Goal: Find specific fact: Find specific fact

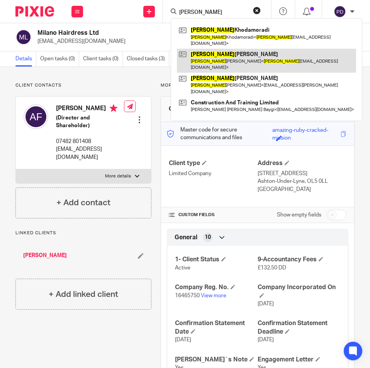
type input "[PERSON_NAME]"
click at [207, 49] on link at bounding box center [266, 61] width 179 height 24
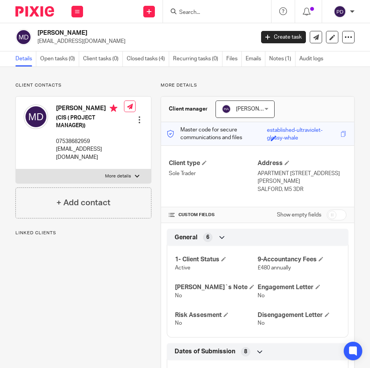
click at [121, 179] on p "More details" at bounding box center [118, 176] width 26 height 6
click at [16, 169] on input "More details" at bounding box center [15, 169] width 0 height 0
checkbox input "true"
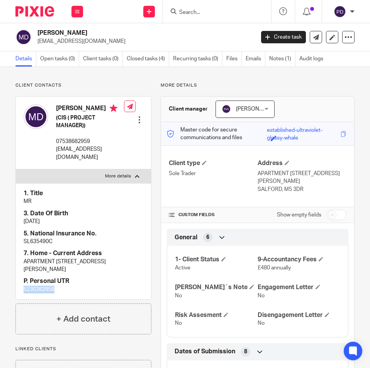
drag, startPoint x: 49, startPoint y: 295, endPoint x: 15, endPoint y: 296, distance: 34.4
click at [15, 296] on div "Client contacts [PERSON_NAME] (CIS ( PROJECT MANAGER)) 07538682959 [EMAIL_ADDRE…" at bounding box center [79, 300] width 145 height 436
copy p "5230362956"
drag, startPoint x: 71, startPoint y: 124, endPoint x: 82, endPoint y: 133, distance: 13.8
click at [82, 130] on h5 "(CIS ( PROJECT MANAGER))" at bounding box center [90, 122] width 68 height 16
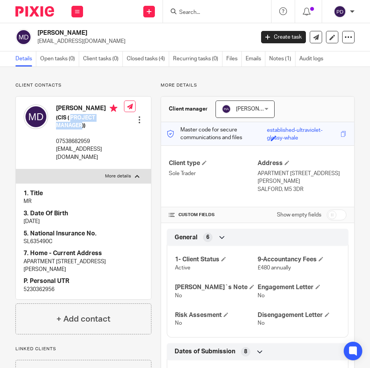
copy h5 "PROJECT MANAGER"
